Goal: Transaction & Acquisition: Purchase product/service

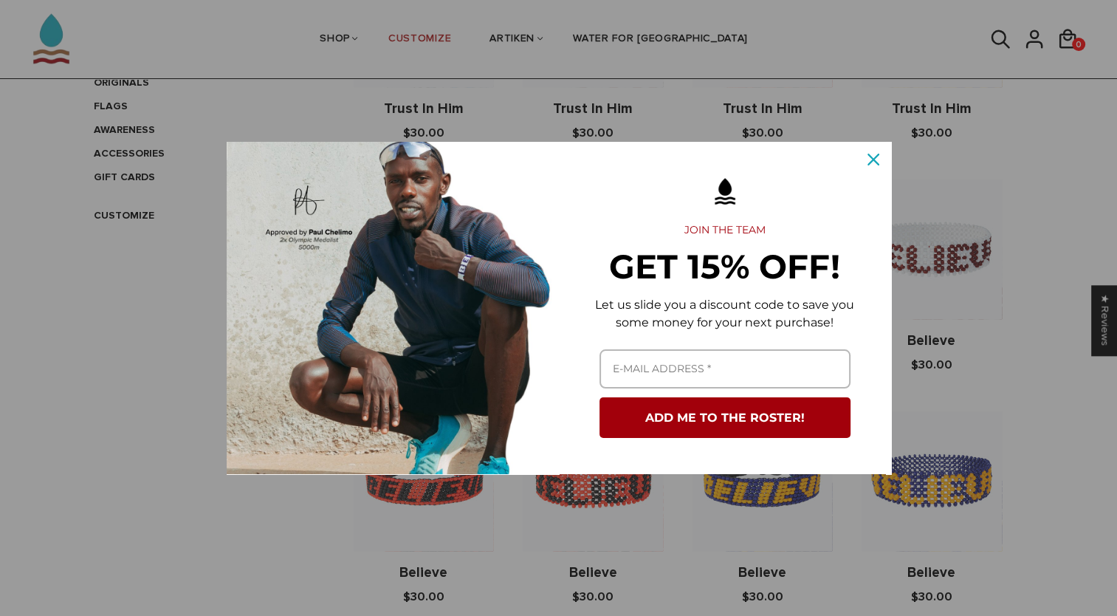
scroll to position [461, 0]
click at [876, 161] on icon "close icon" at bounding box center [874, 160] width 12 height 12
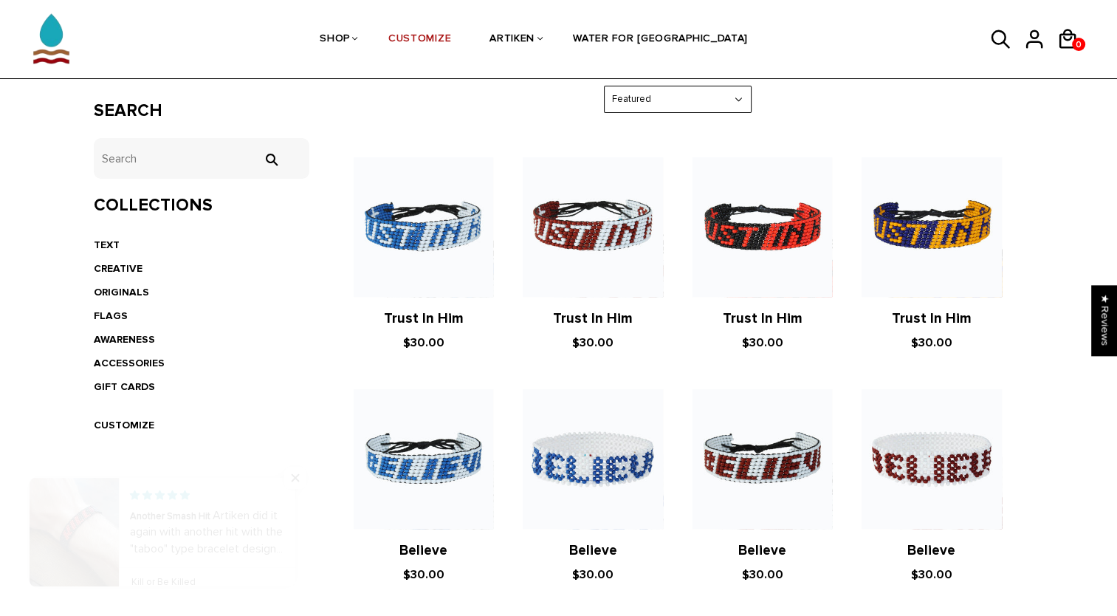
scroll to position [250, 0]
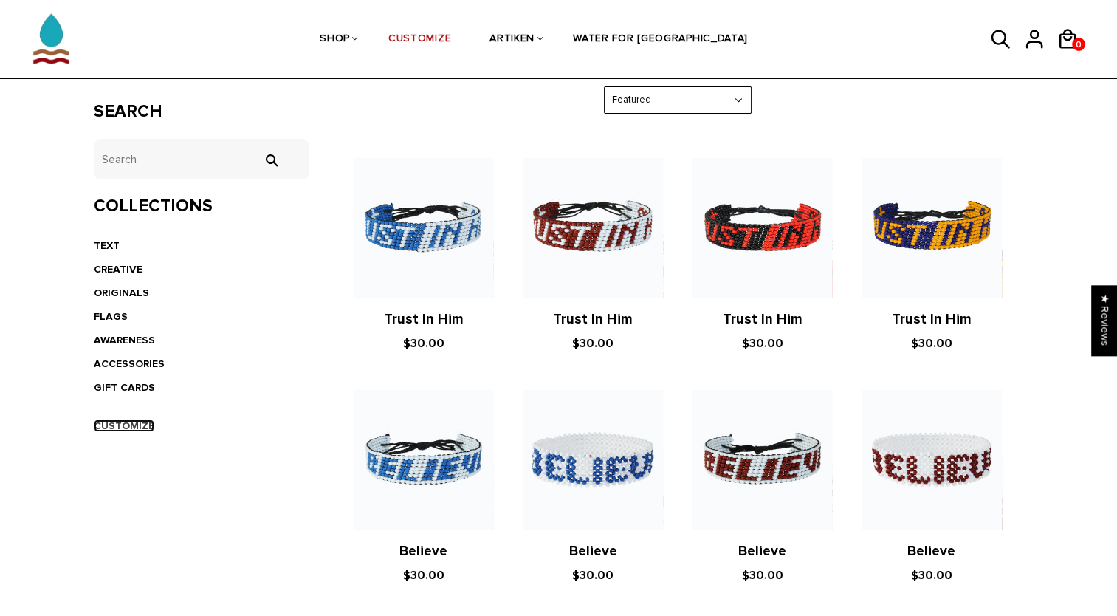
click at [118, 422] on link "CUSTOMIZE" at bounding box center [124, 425] width 61 height 13
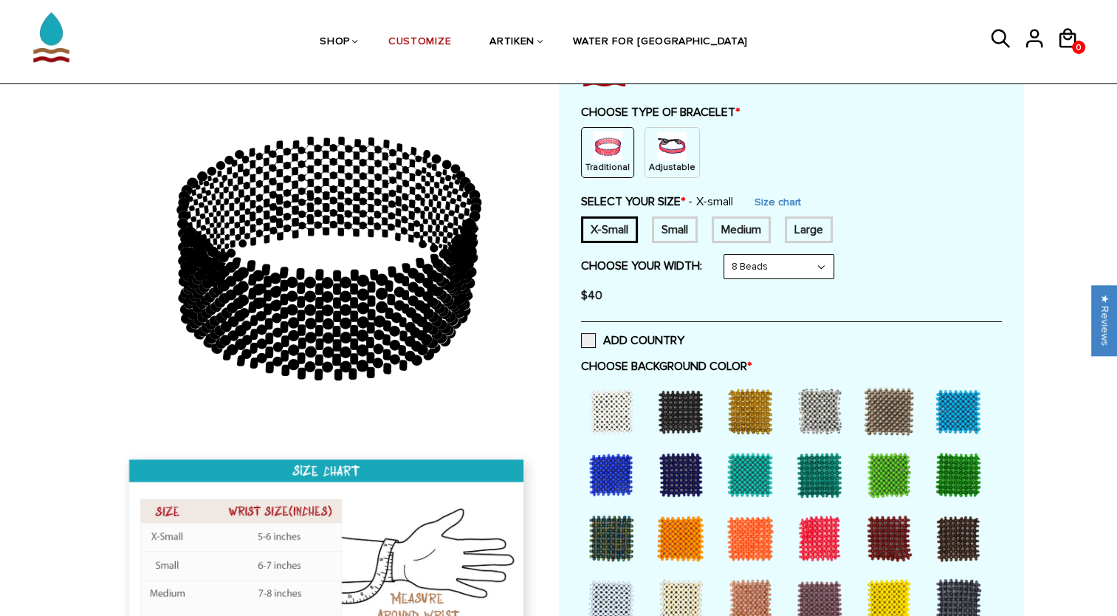
scroll to position [154, 0]
click at [657, 151] on img at bounding box center [672, 146] width 30 height 30
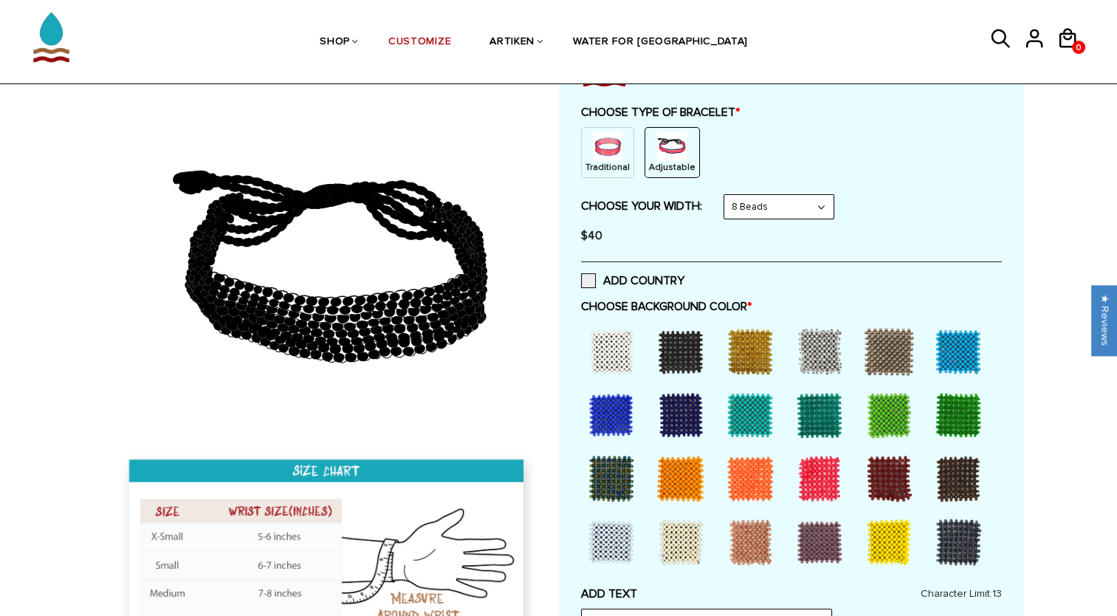
click at [803, 202] on select "8 Beads 6 Beads 10 Beads" at bounding box center [778, 207] width 109 height 24
click at [727, 195] on select "8 Beads 6 Beads 10 Beads" at bounding box center [778, 207] width 109 height 24
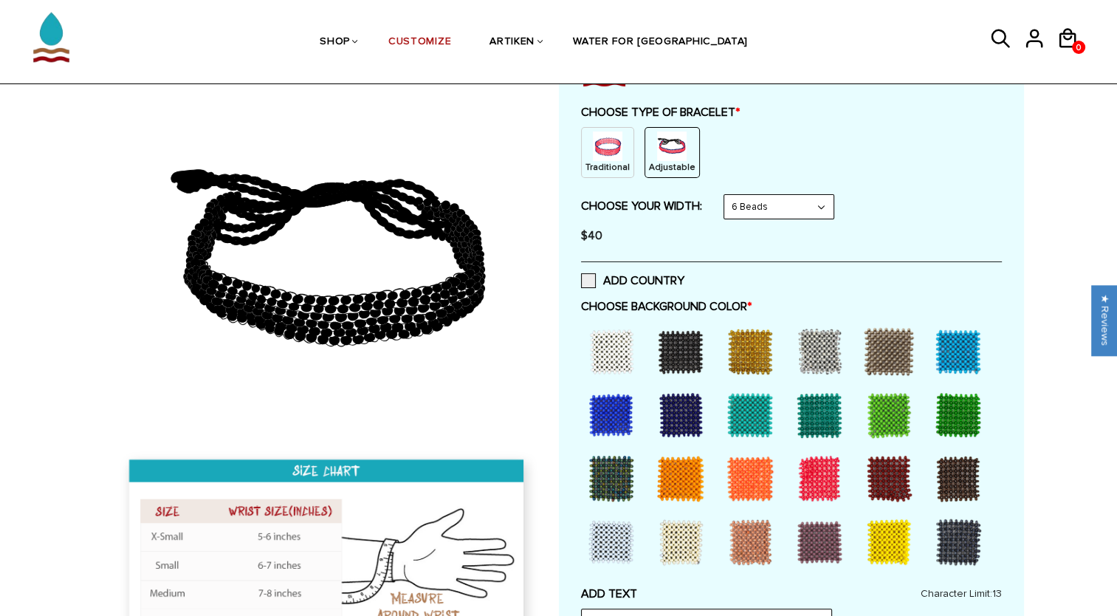
click at [789, 207] on select "8 Beads 6 Beads 10 Beads" at bounding box center [778, 207] width 109 height 24
click at [727, 195] on select "8 Beads 6 Beads 10 Beads" at bounding box center [778, 207] width 109 height 24
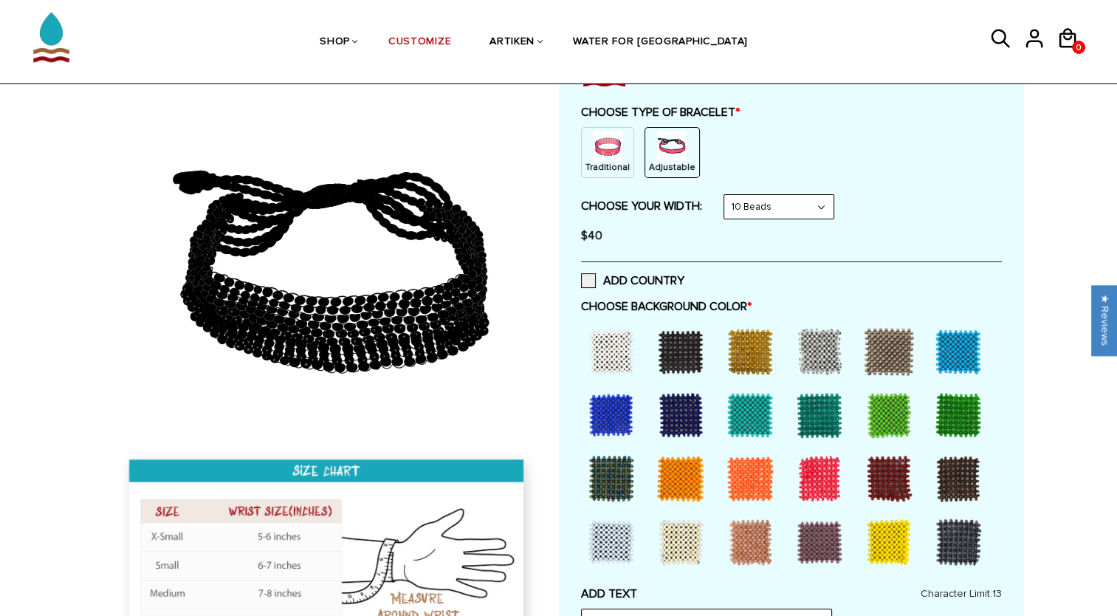
click at [781, 195] on select "8 Beads 6 Beads 10 Beads" at bounding box center [778, 207] width 109 height 24
select select "8-beads"
click at [727, 195] on select "8 Beads 6 Beads 10 Beads" at bounding box center [778, 207] width 109 height 24
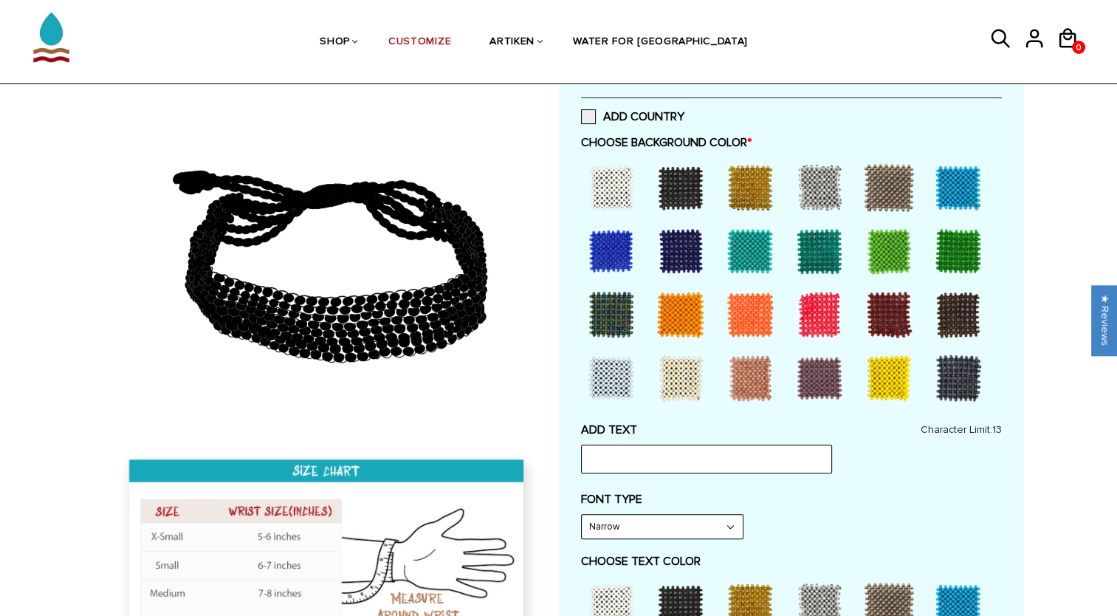
scroll to position [321, 0]
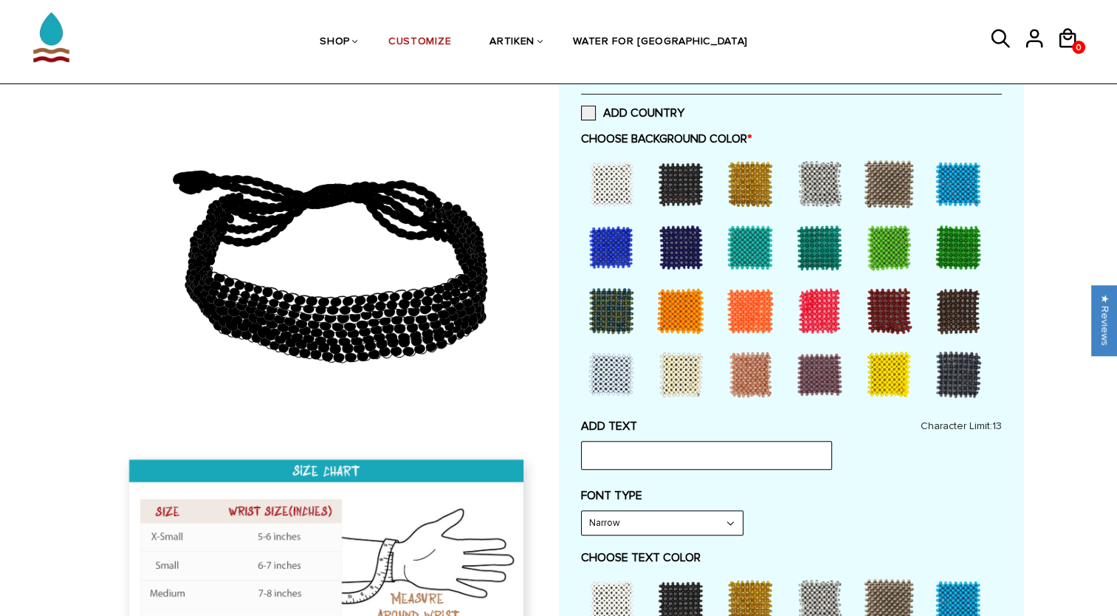
click at [673, 238] on div at bounding box center [680, 247] width 59 height 59
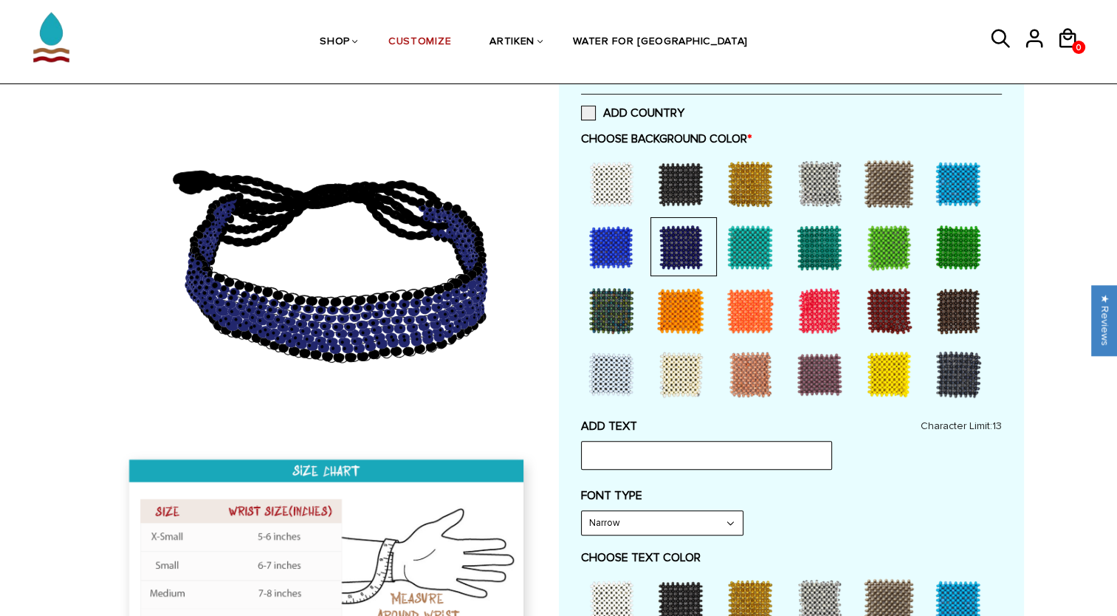
click at [615, 368] on div at bounding box center [611, 374] width 59 height 59
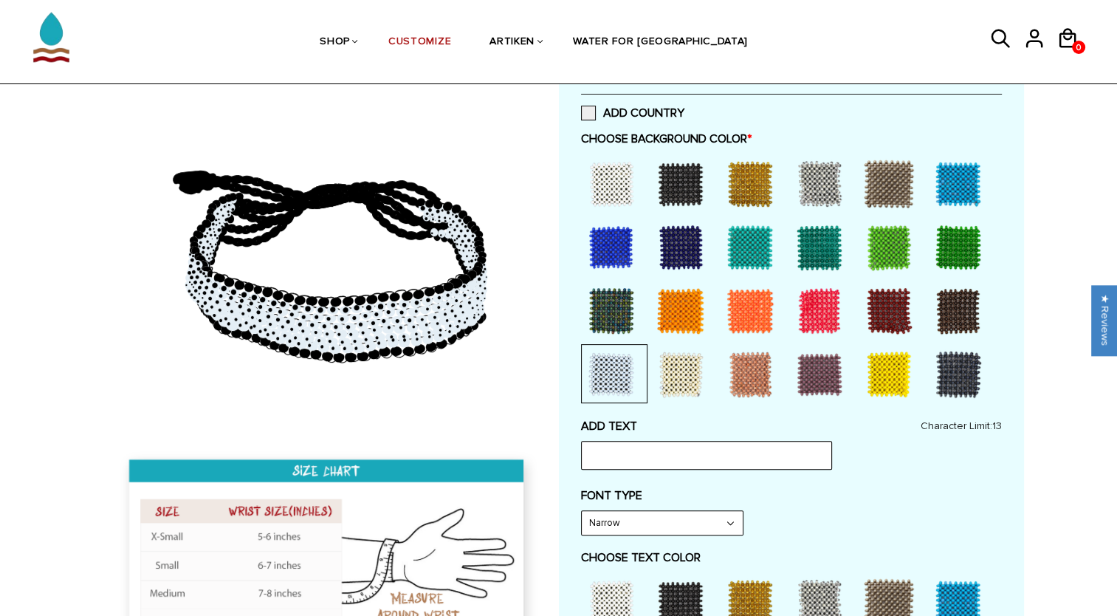
click at [622, 176] on div at bounding box center [611, 183] width 59 height 59
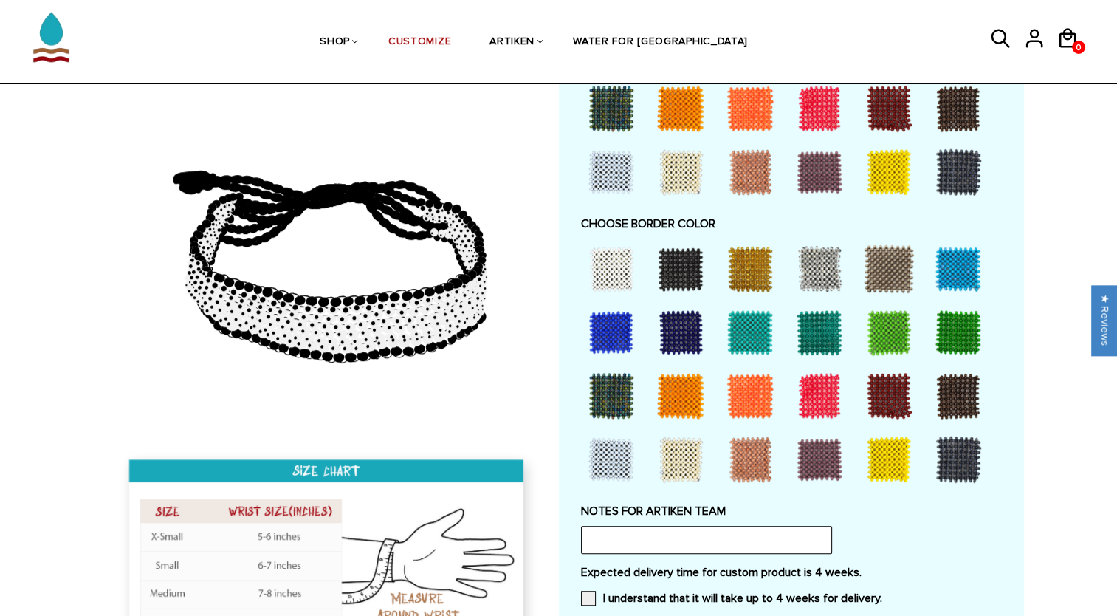
scroll to position [939, 0]
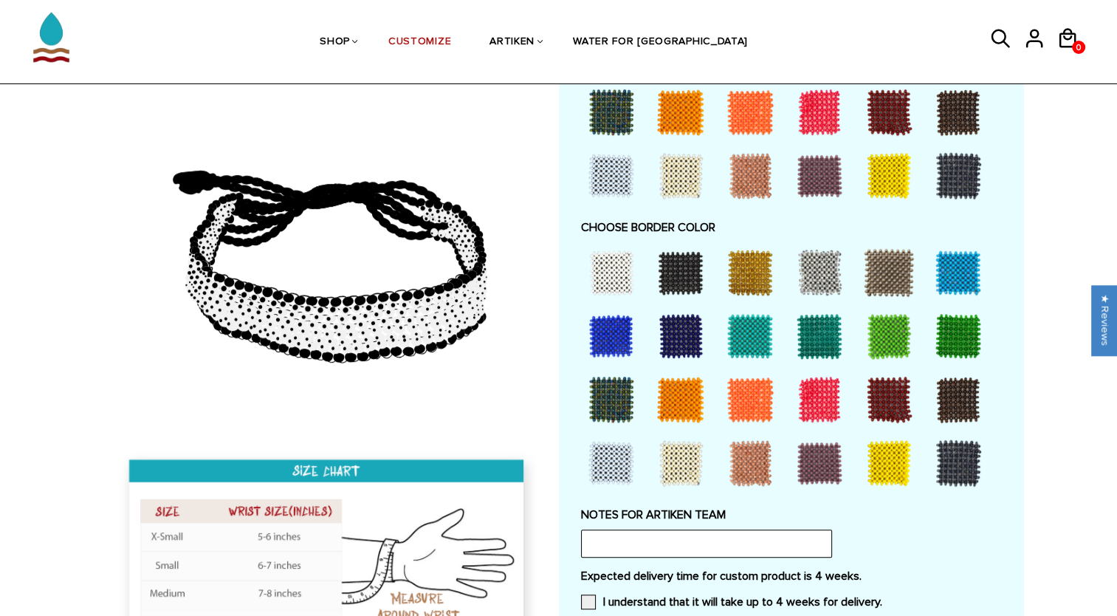
click at [667, 326] on div at bounding box center [680, 335] width 59 height 59
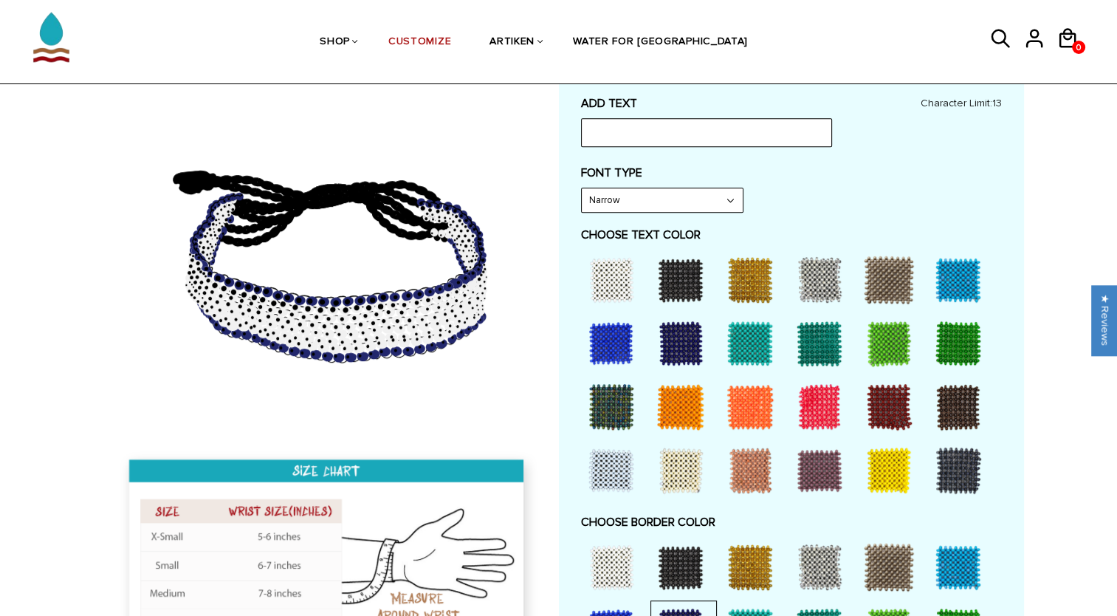
scroll to position [637, 0]
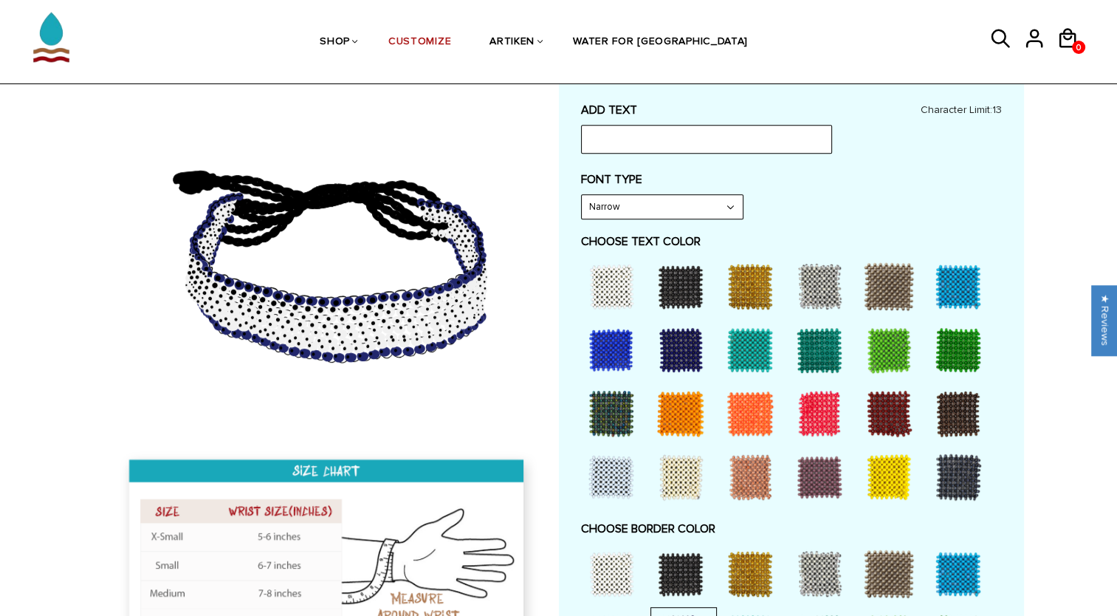
click at [694, 271] on div at bounding box center [680, 286] width 59 height 59
click at [665, 147] on input "text" at bounding box center [706, 139] width 251 height 28
type input "B"
type input "BLUFFTONXC"
click at [659, 196] on select "Narrow Bold" at bounding box center [662, 207] width 161 height 24
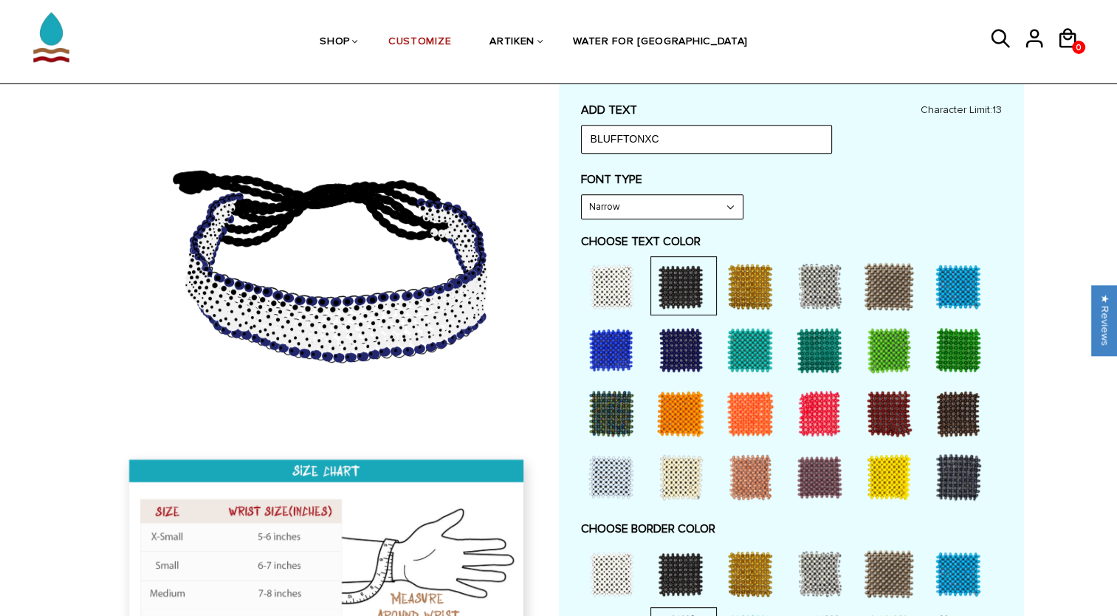
click at [926, 182] on label "FONT TYPE" at bounding box center [791, 179] width 421 height 15
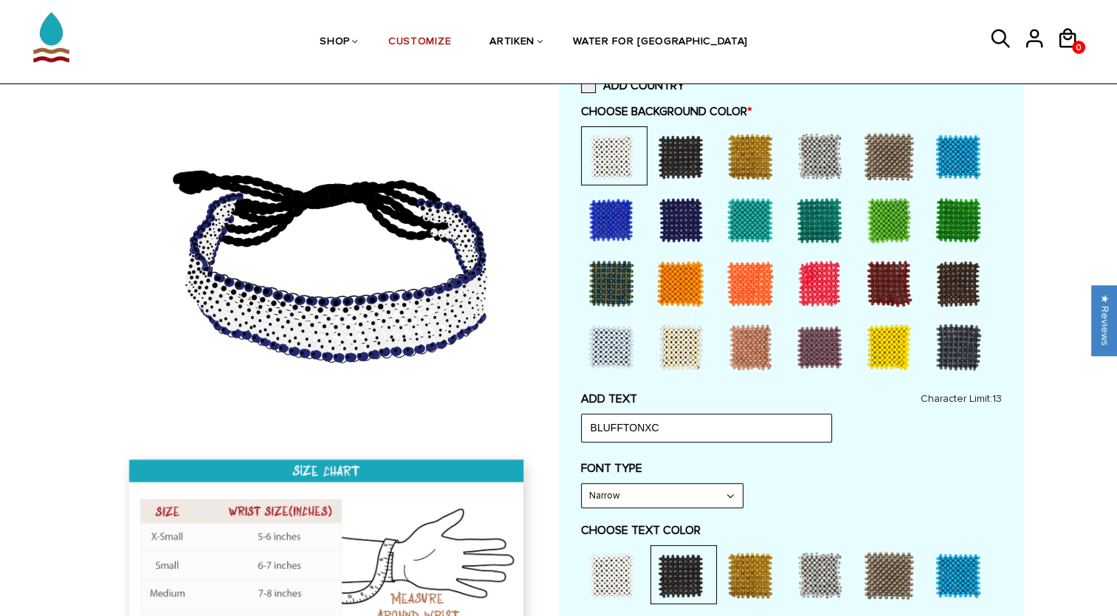
scroll to position [350, 0]
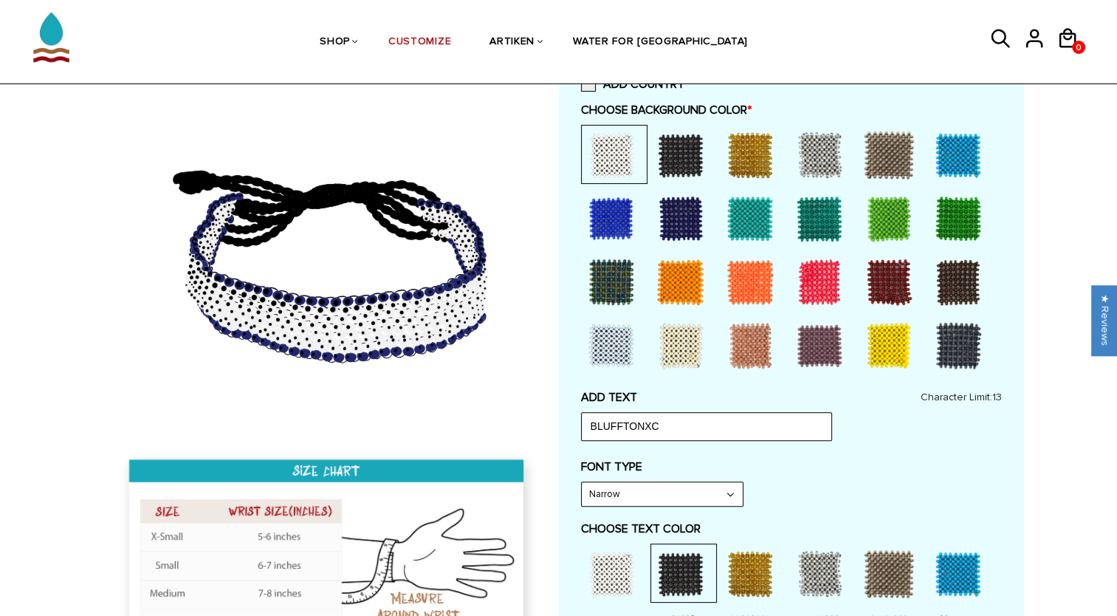
click at [954, 344] on div at bounding box center [958, 345] width 59 height 59
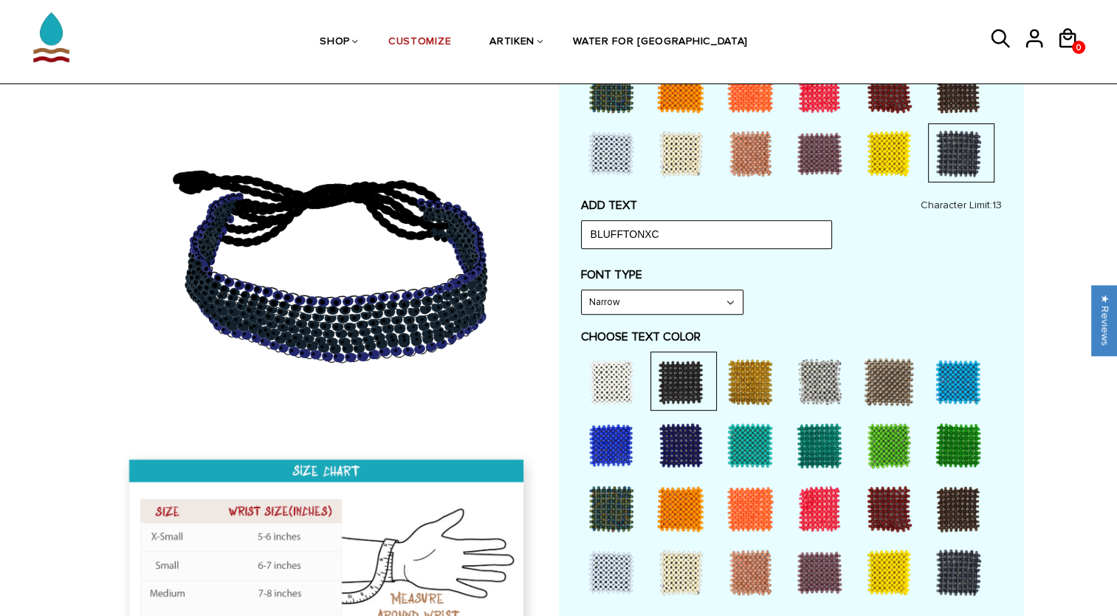
scroll to position [585, 0]
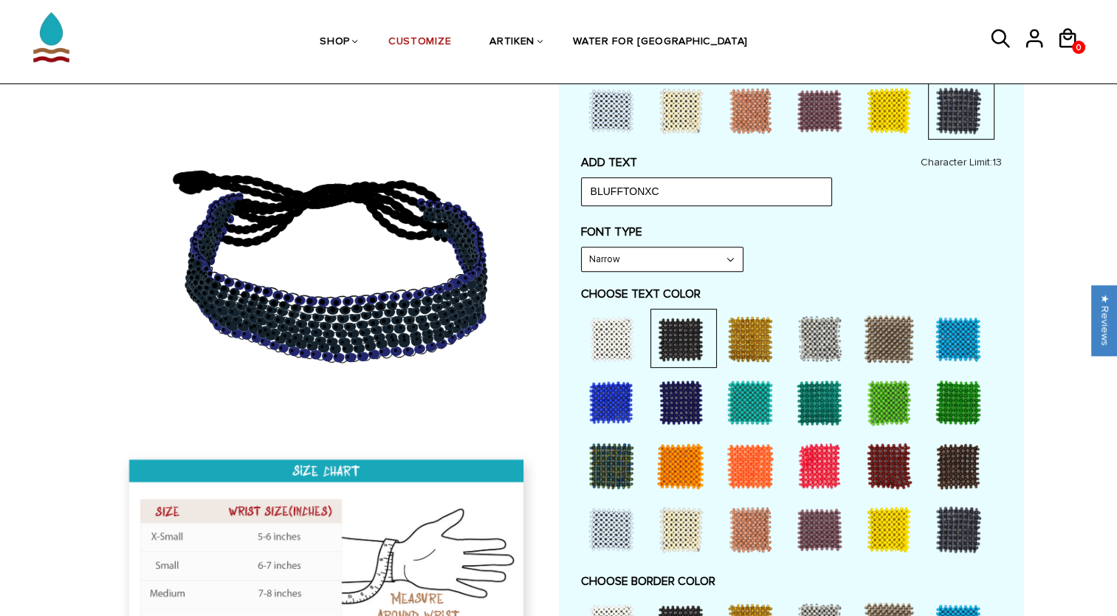
click at [628, 341] on div at bounding box center [611, 338] width 59 height 59
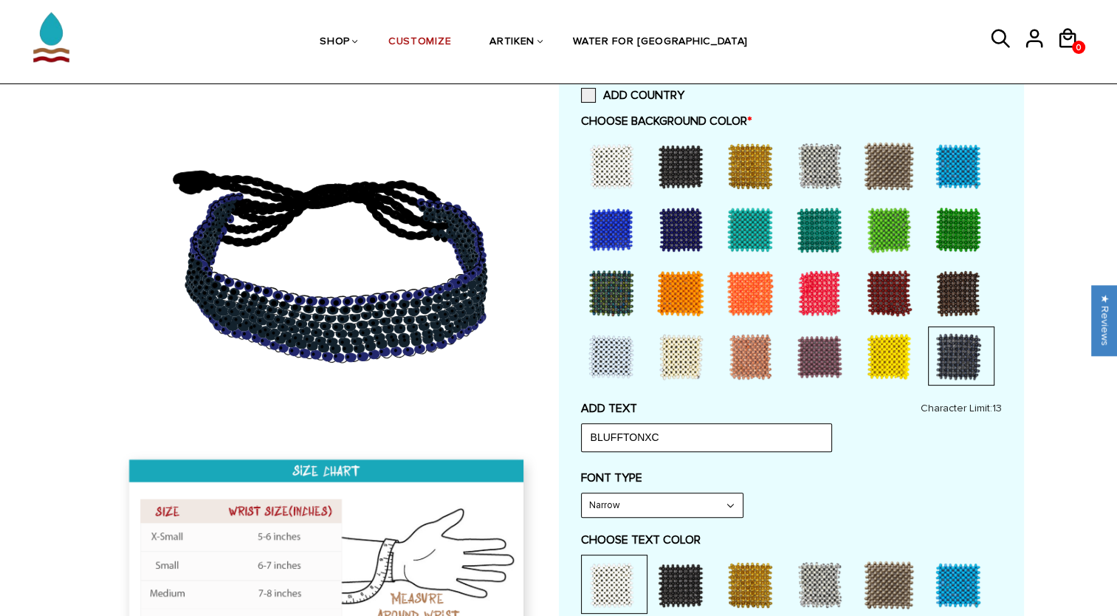
scroll to position [329, 0]
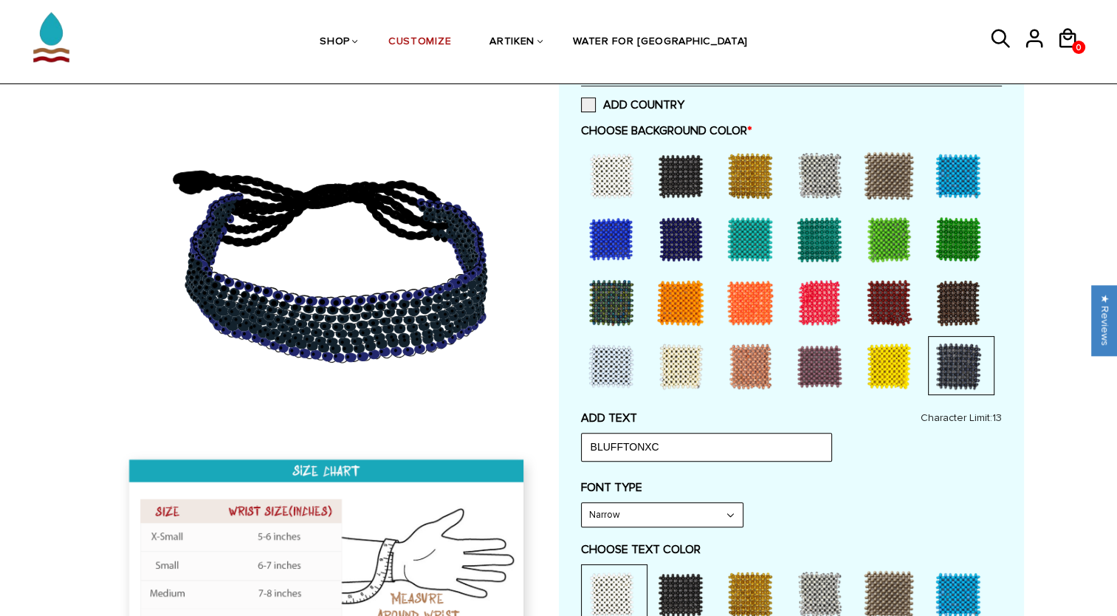
click at [685, 173] on div at bounding box center [680, 175] width 59 height 59
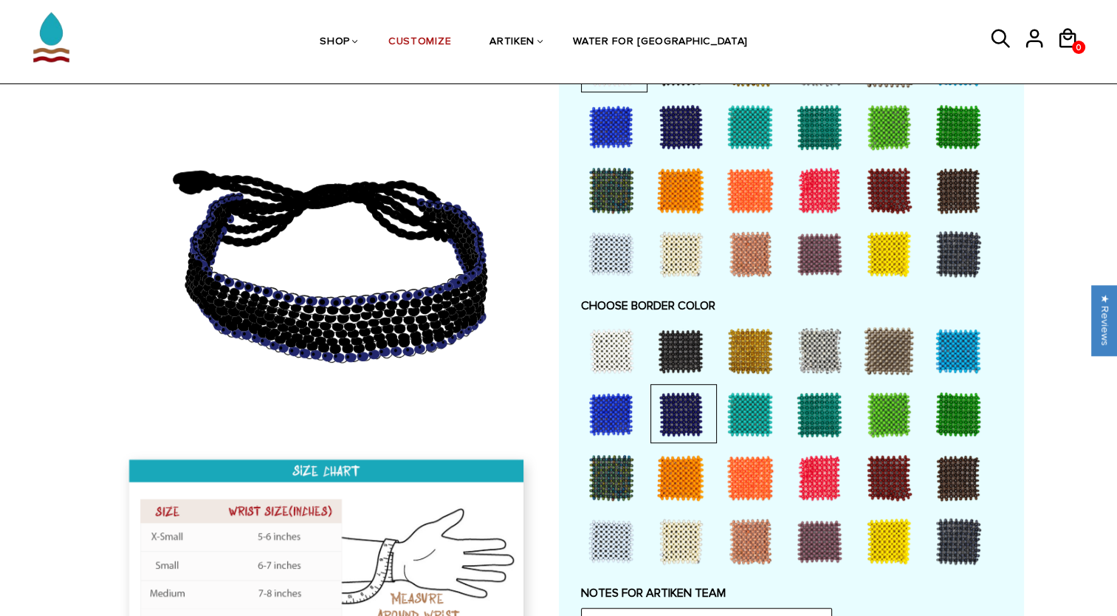
scroll to position [861, 0]
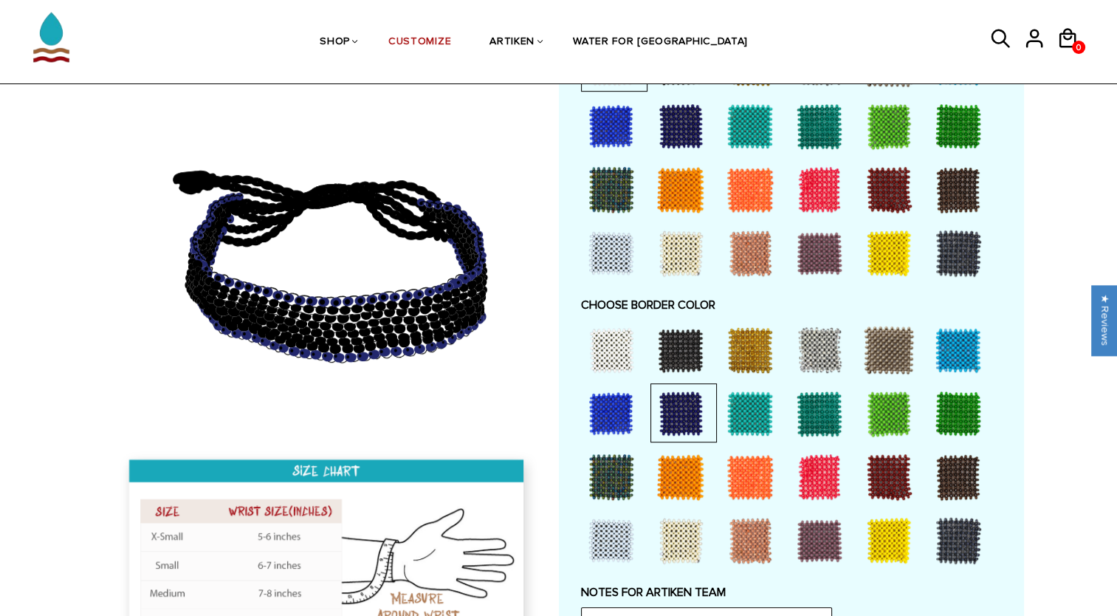
click at [972, 499] on div at bounding box center [958, 476] width 59 height 59
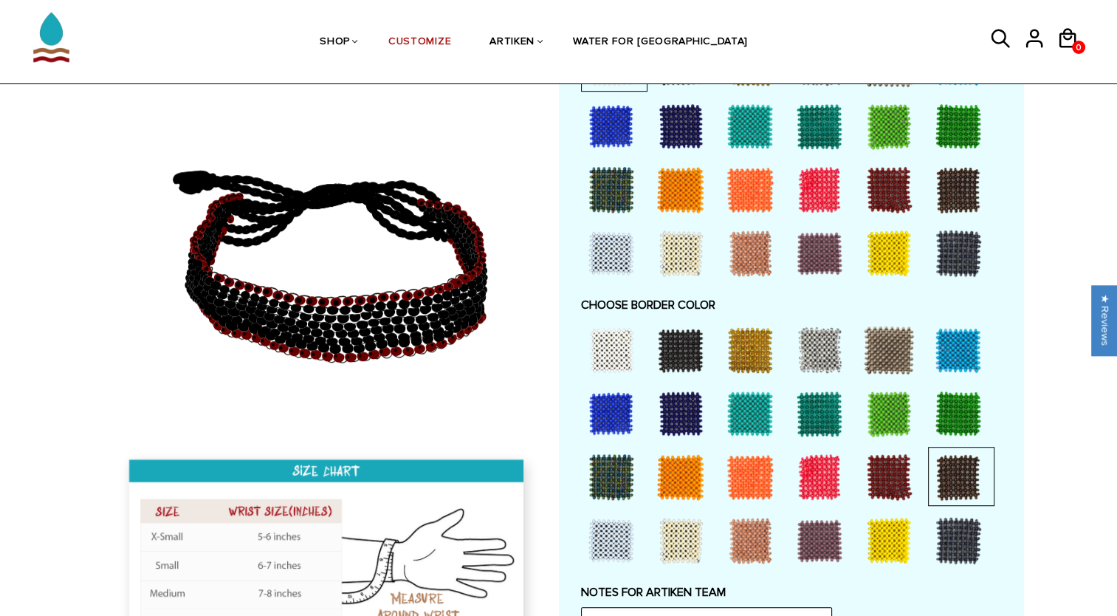
click at [952, 540] on div at bounding box center [958, 540] width 59 height 59
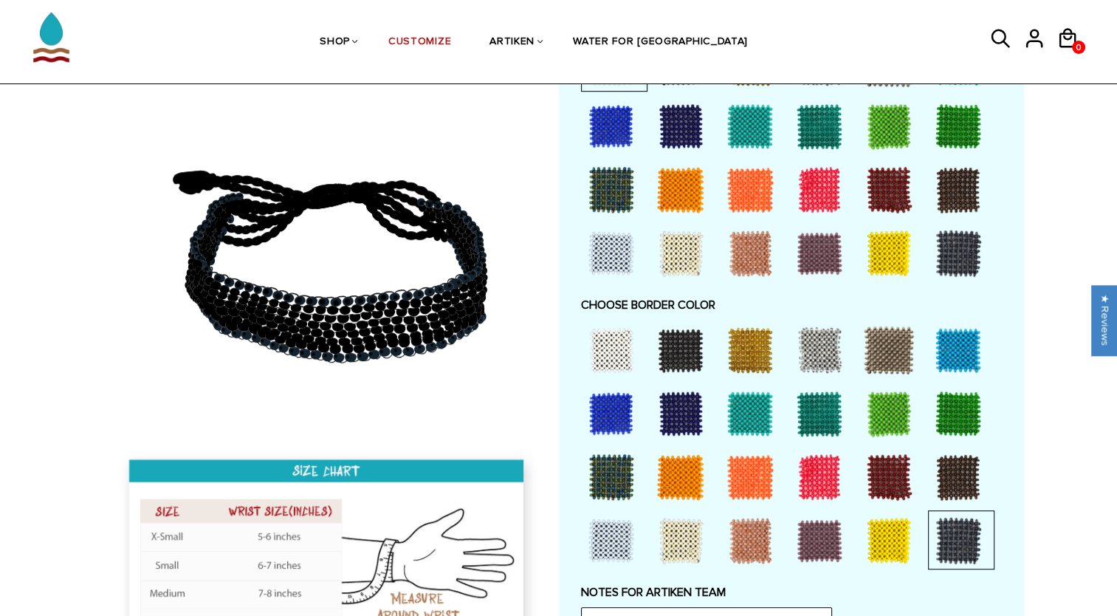
click at [863, 528] on div at bounding box center [889, 540] width 59 height 59
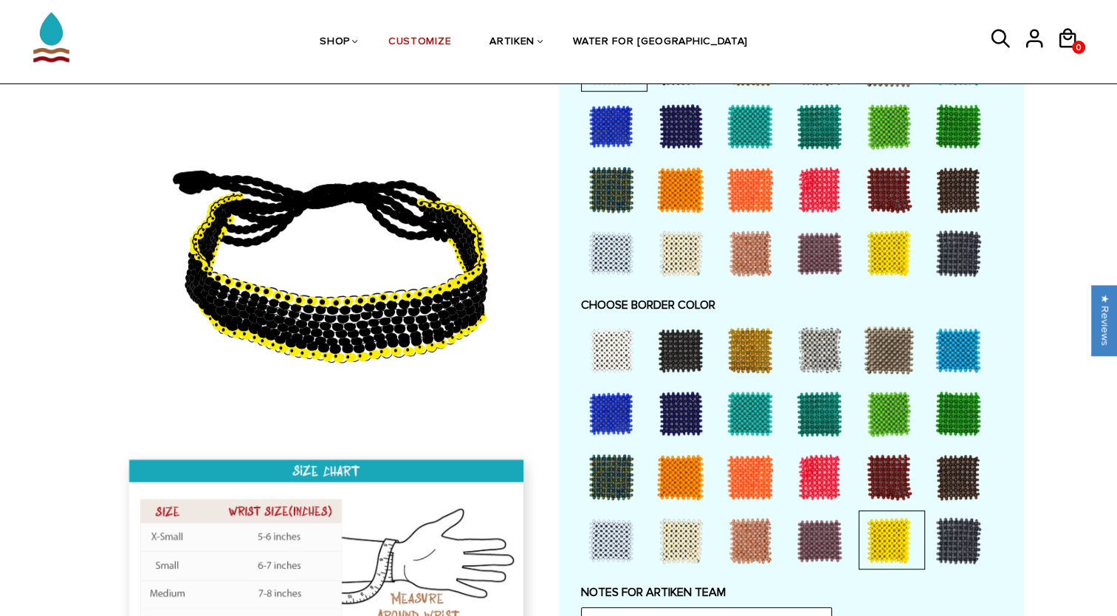
click at [750, 528] on div at bounding box center [750, 540] width 59 height 59
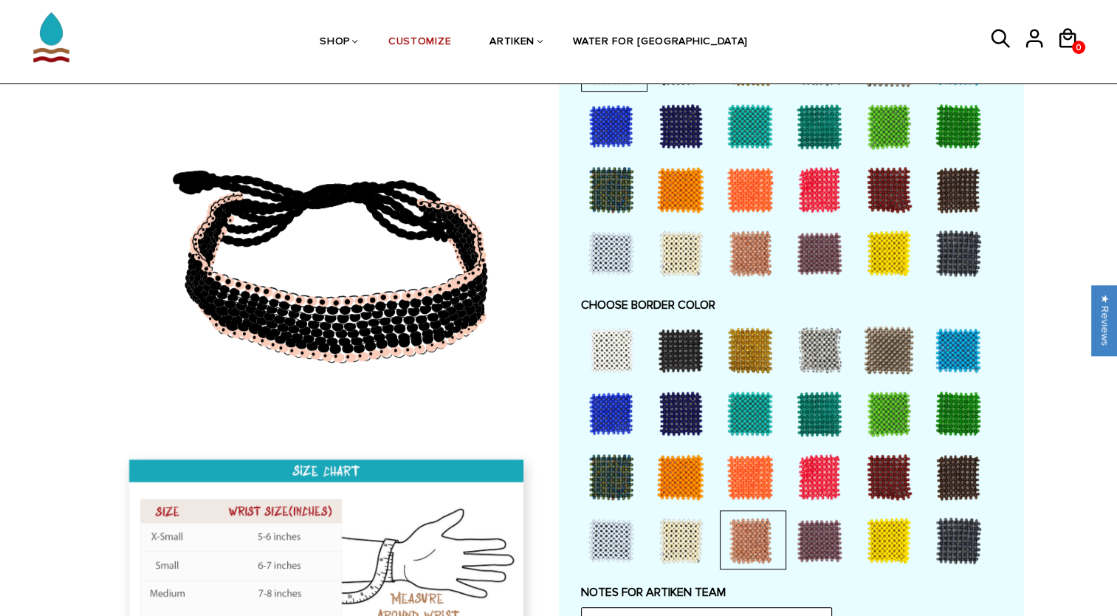
click at [705, 525] on div at bounding box center [680, 540] width 59 height 59
click at [611, 521] on div at bounding box center [611, 540] width 59 height 59
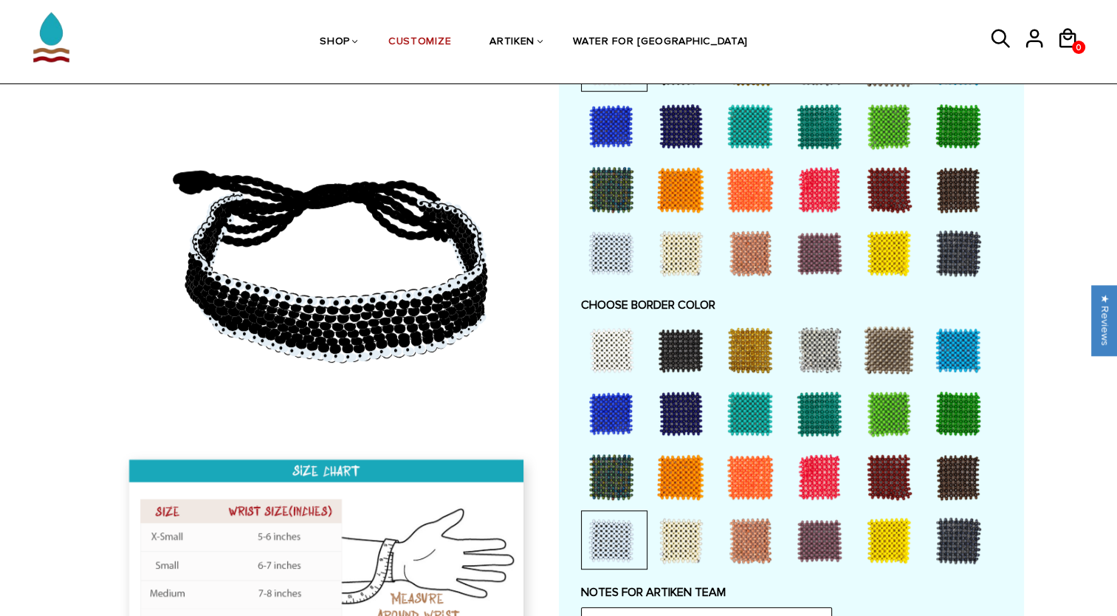
click at [622, 354] on div at bounding box center [611, 349] width 59 height 59
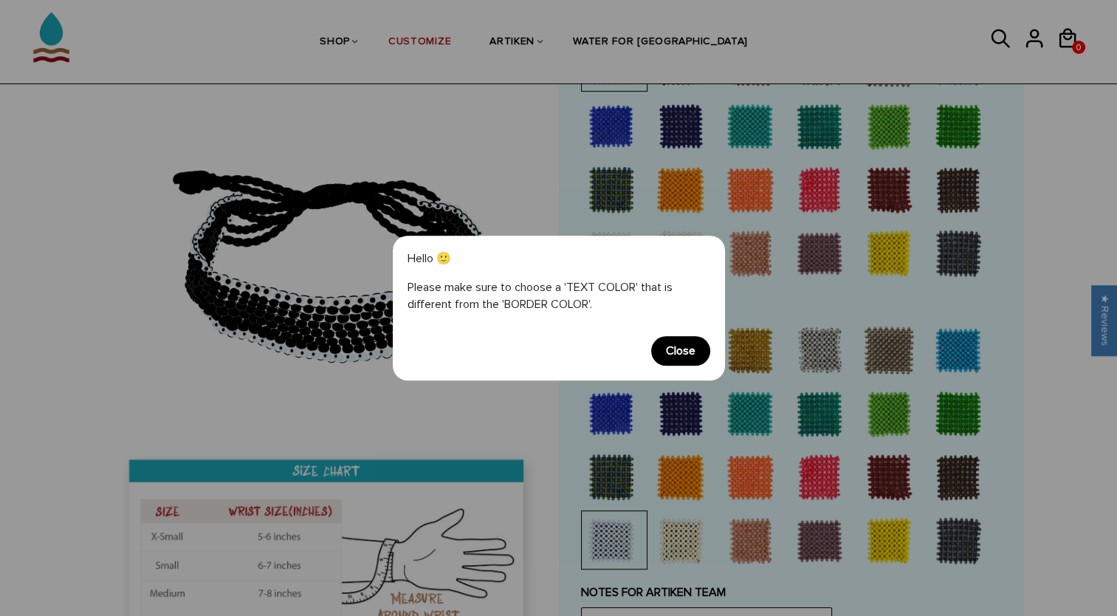
click at [678, 362] on span "Close" at bounding box center [680, 351] width 59 height 30
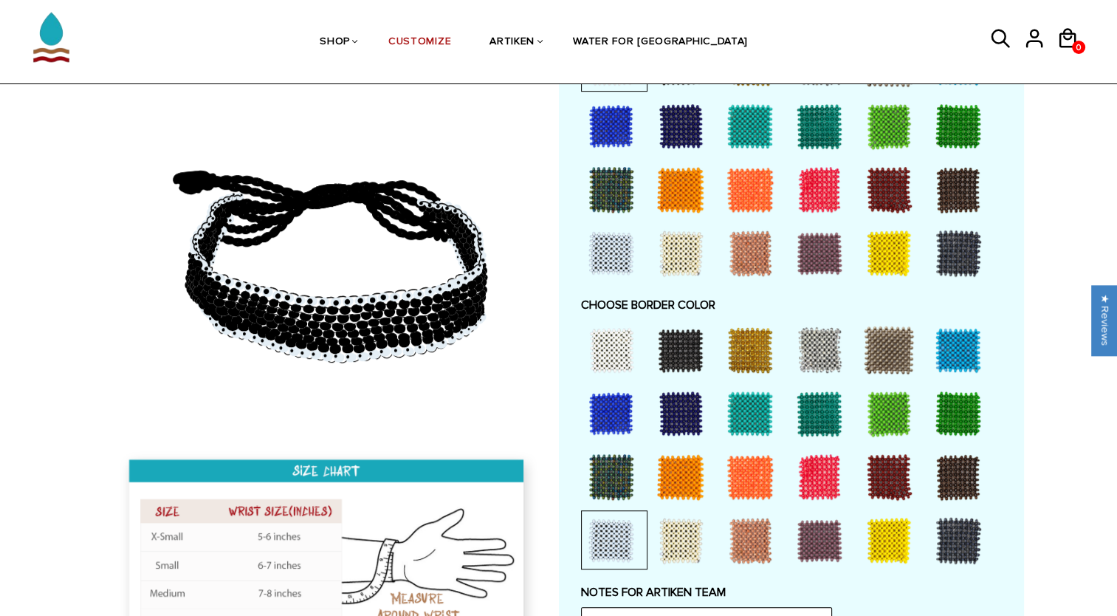
click at [854, 355] on div at bounding box center [822, 349] width 66 height 59
